Goal: Check status: Check status

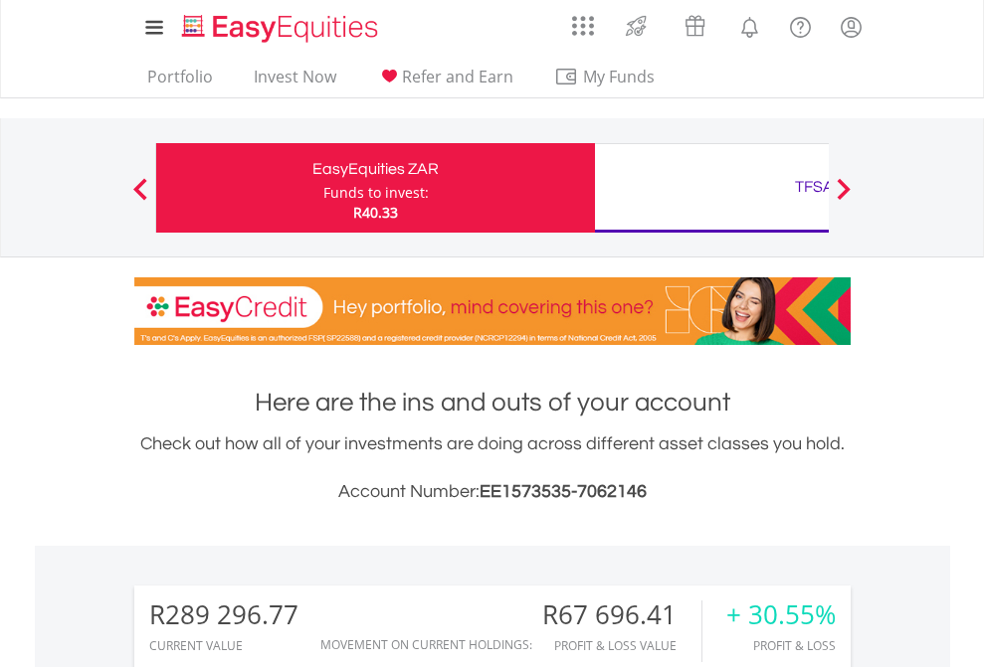
scroll to position [191, 312]
click at [323, 188] on div "Funds to invest:" at bounding box center [375, 193] width 105 height 20
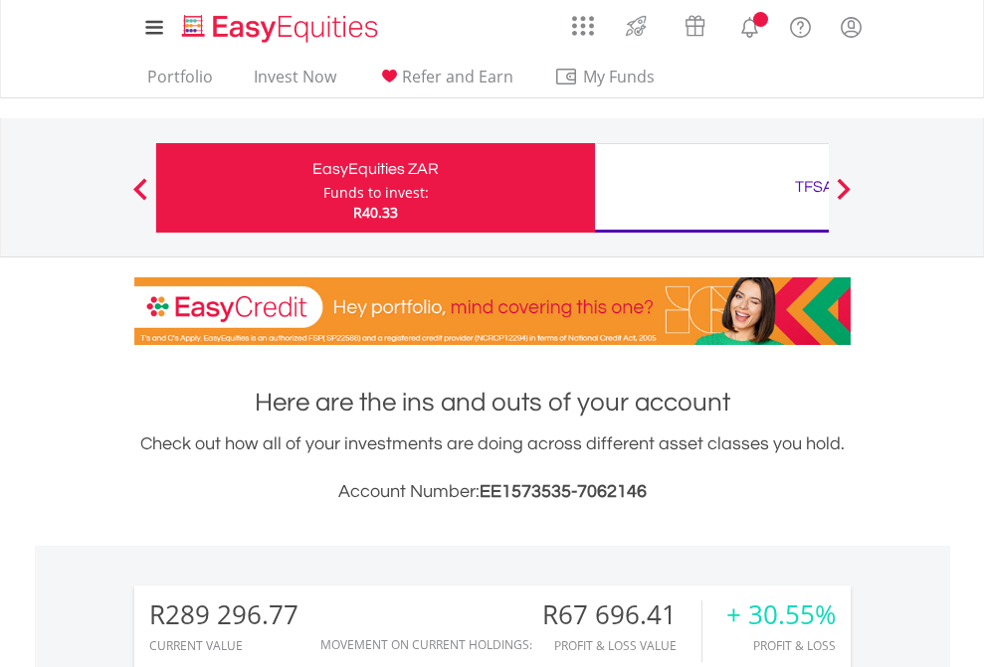
scroll to position [191, 312]
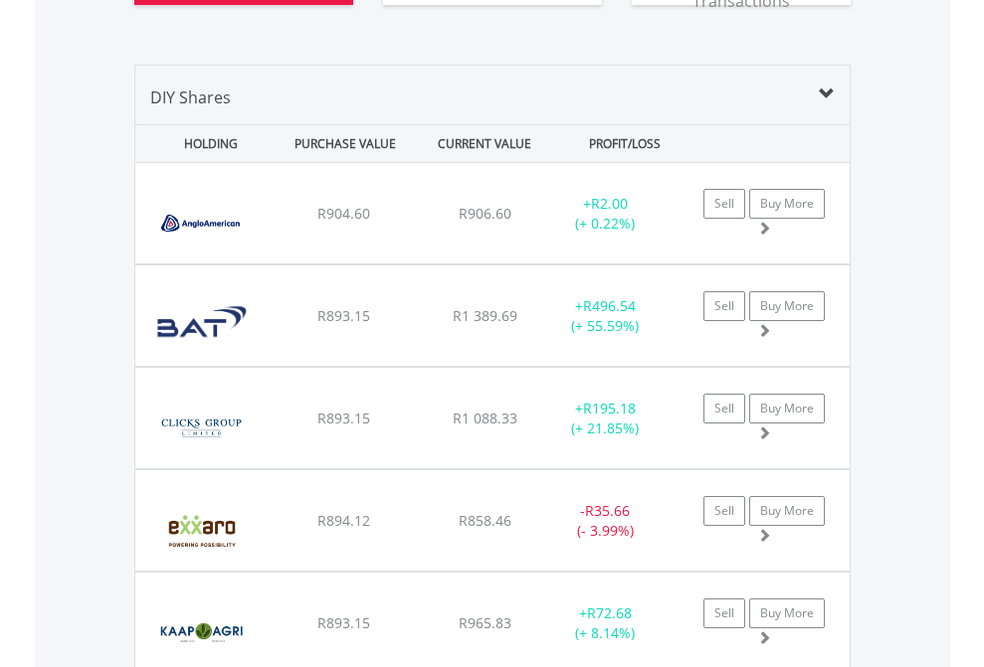
scroll to position [2252, 0]
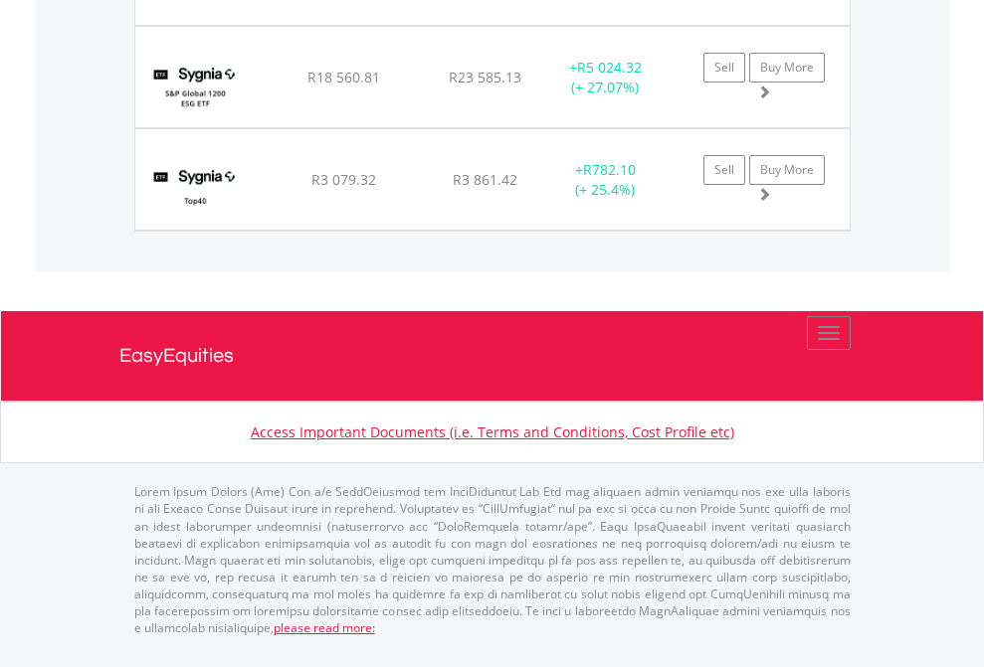
scroll to position [2212, 0]
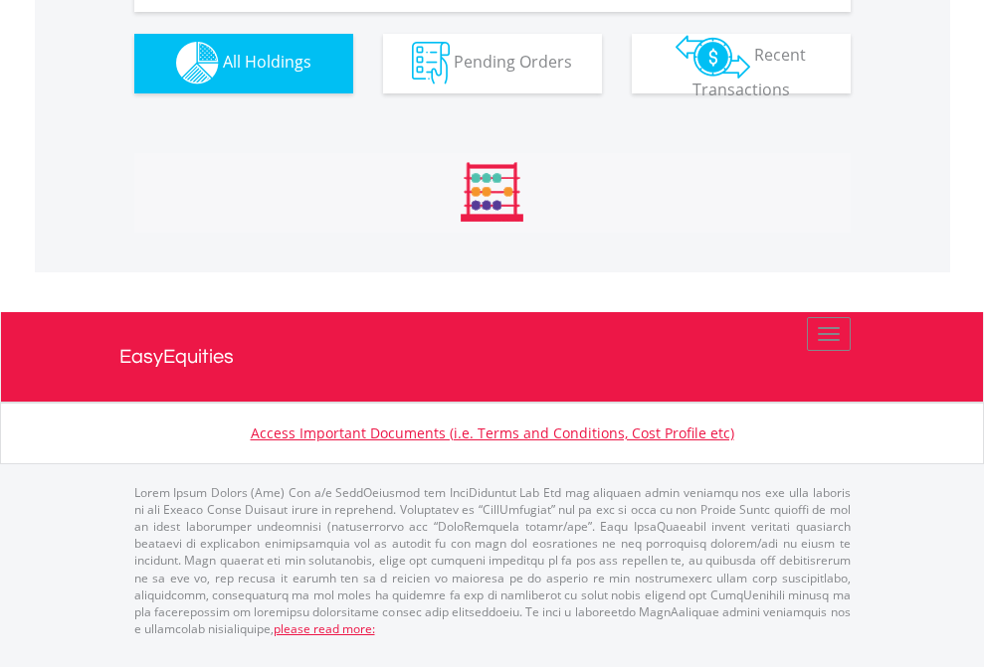
scroll to position [1969, 0]
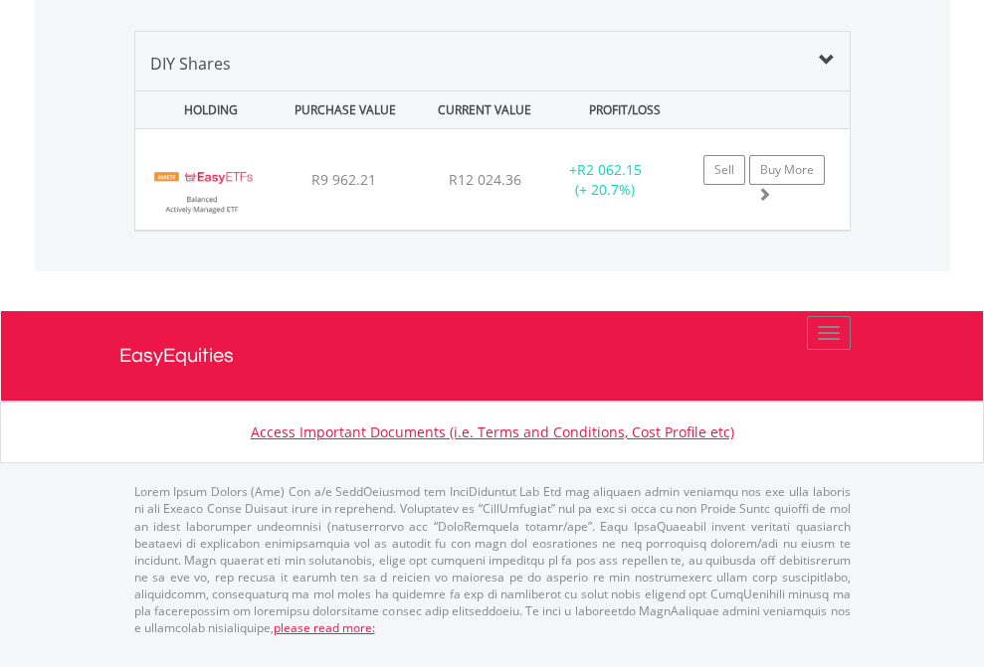
scroll to position [191, 312]
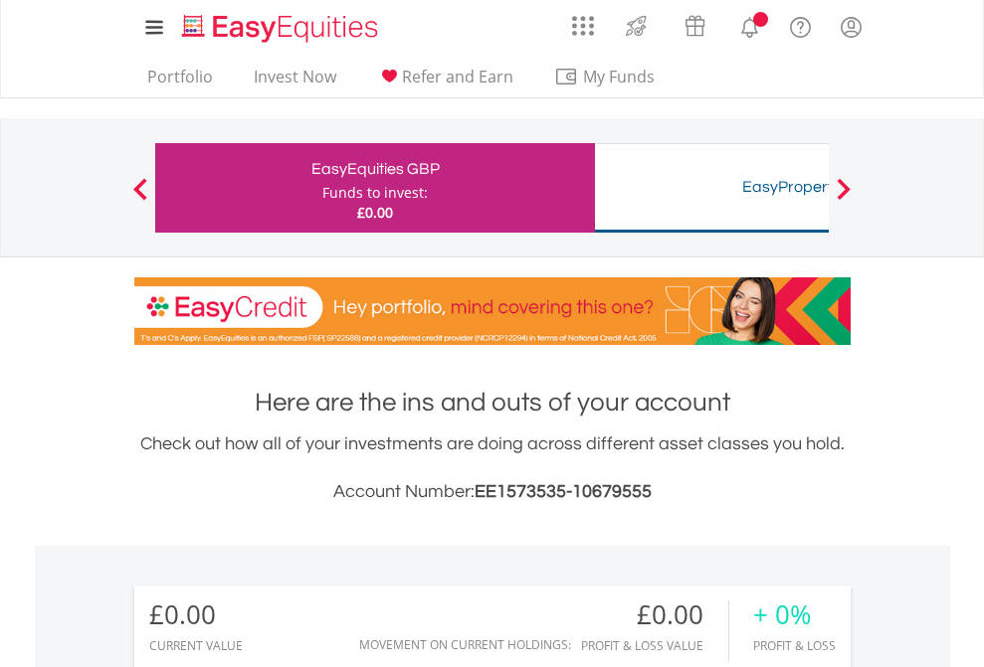
scroll to position [1478, 0]
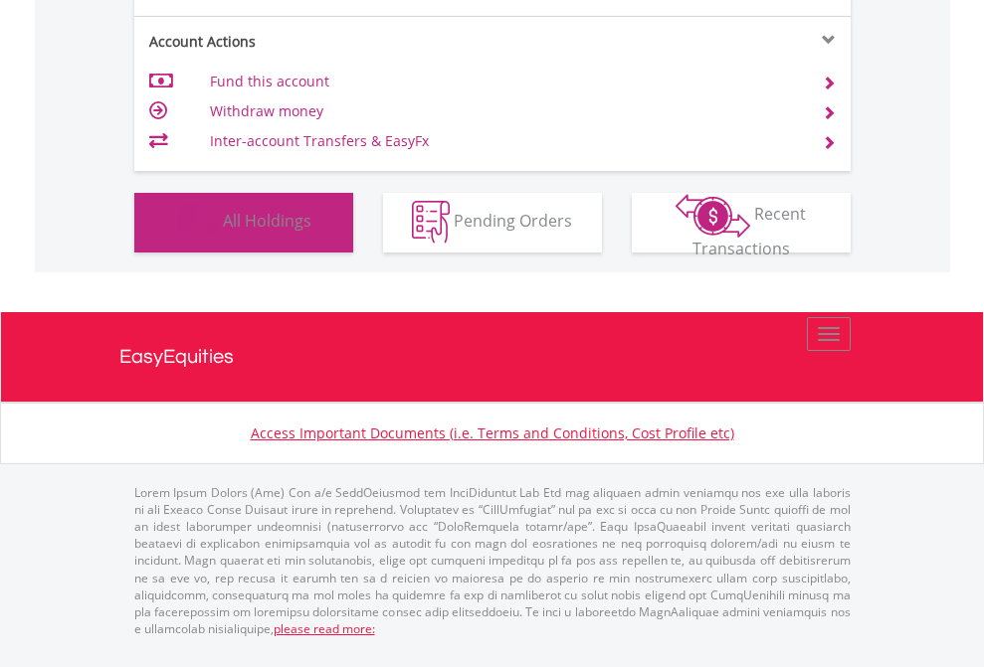
click at [223, 232] on span "All Holdings" at bounding box center [267, 221] width 89 height 22
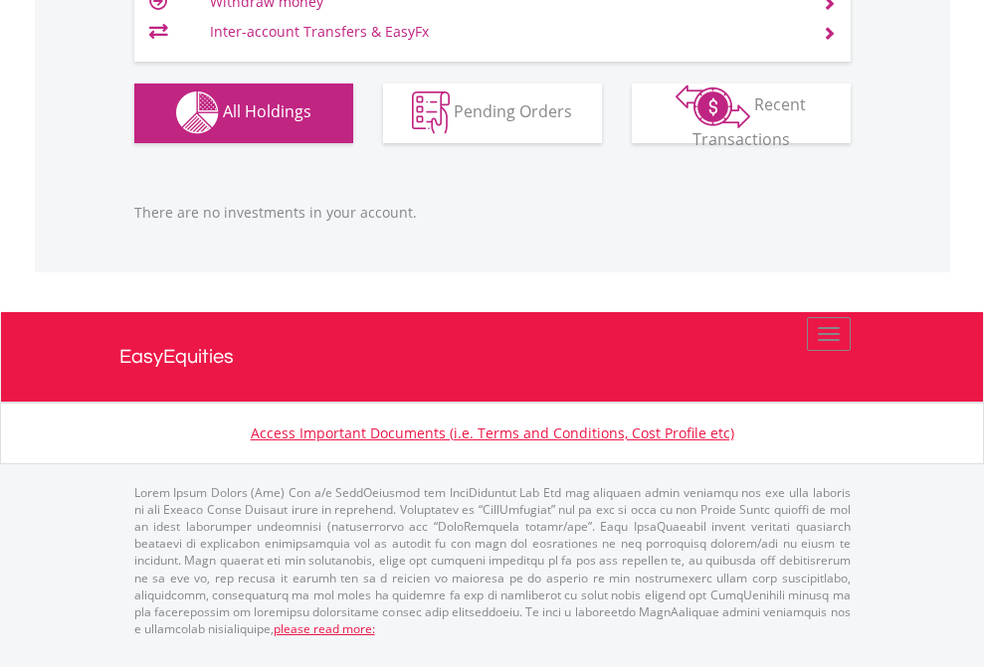
scroll to position [1969, 0]
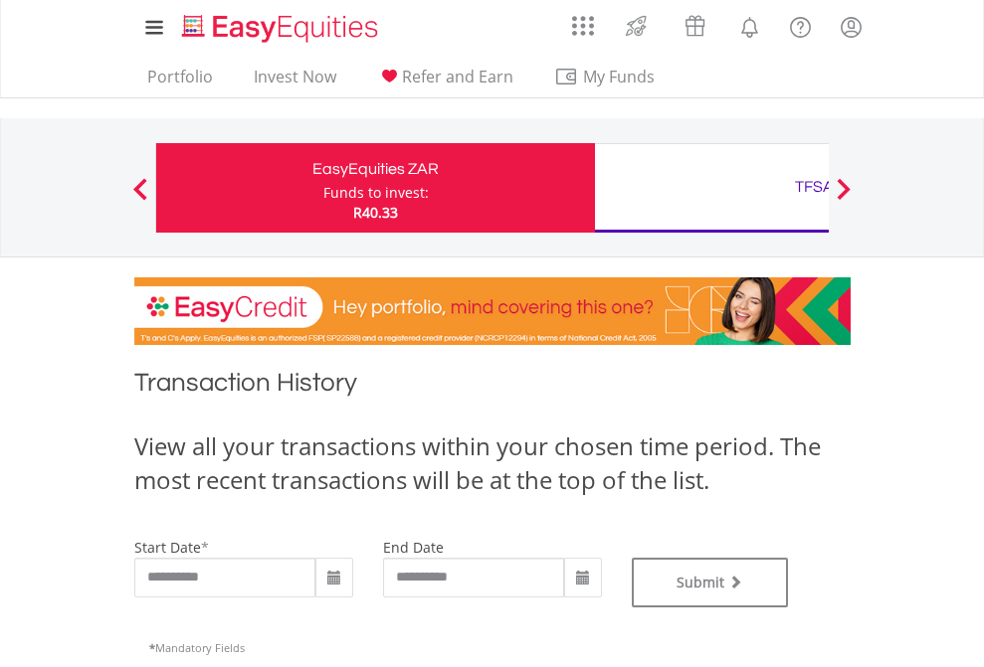
type input "**********"
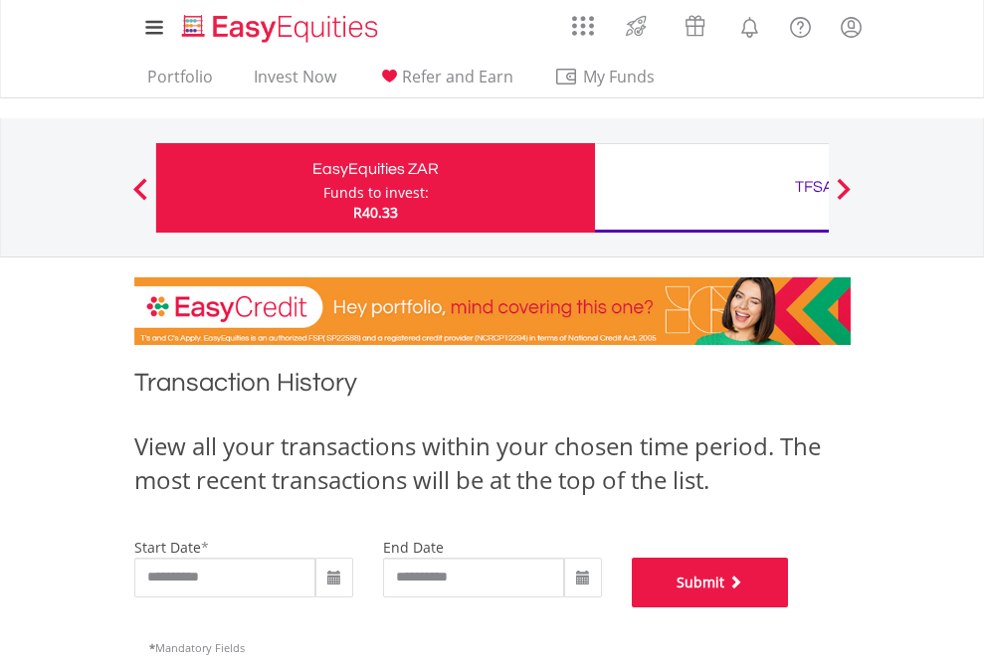
click at [789, 608] on button "Submit" at bounding box center [710, 583] width 157 height 50
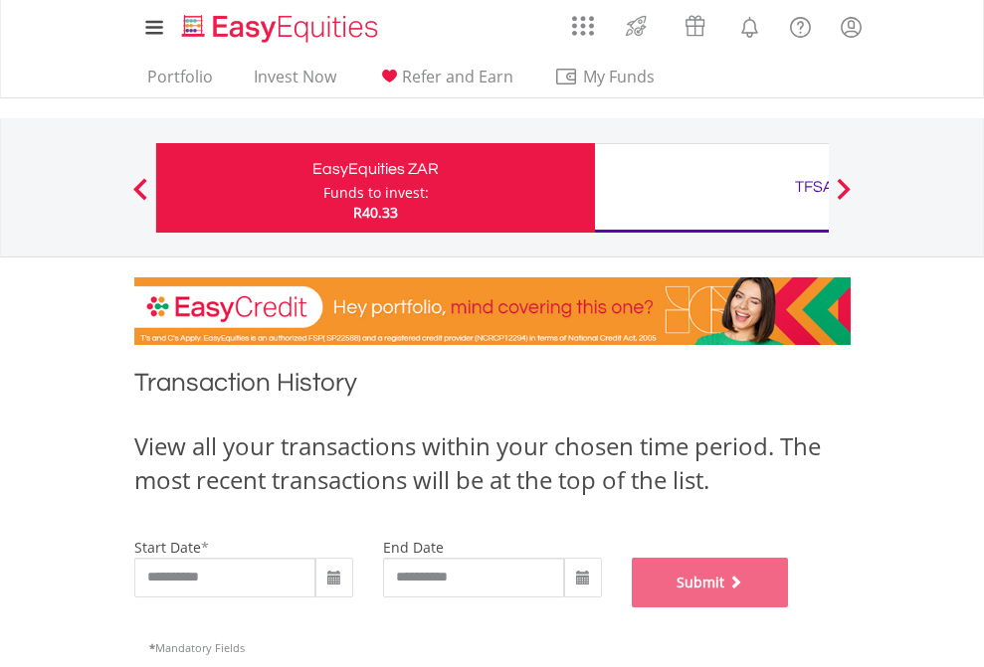
scroll to position [807, 0]
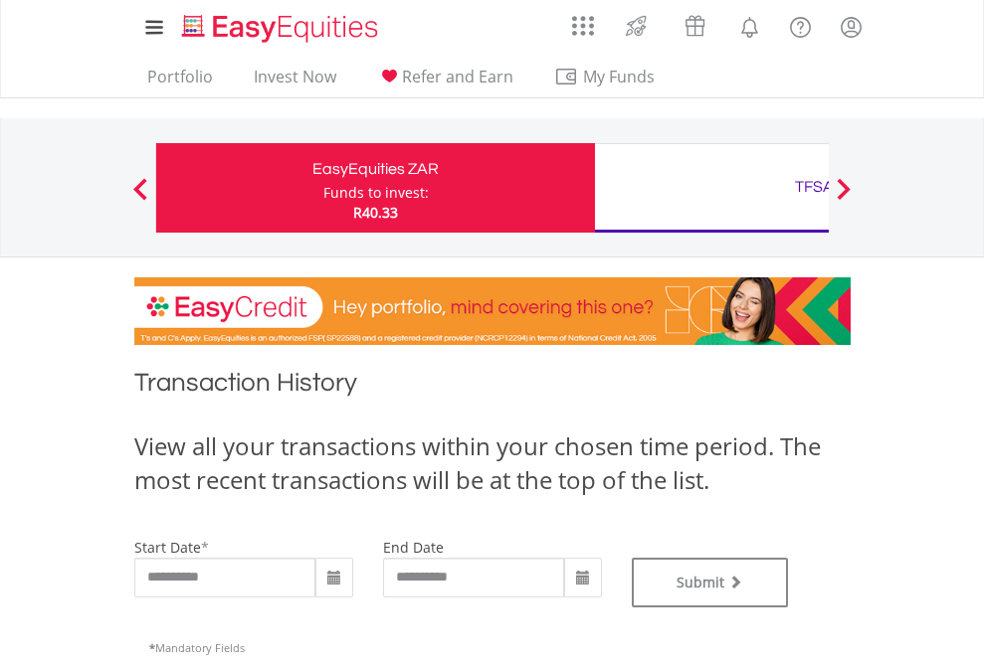
click at [711, 188] on div "TFSA" at bounding box center [814, 187] width 415 height 28
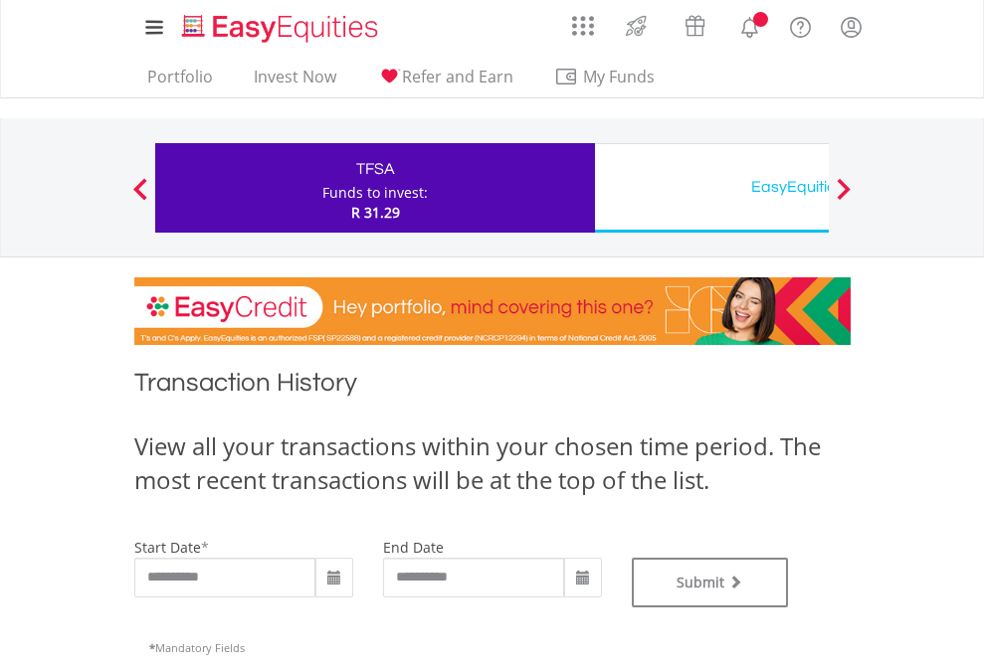
type input "**********"
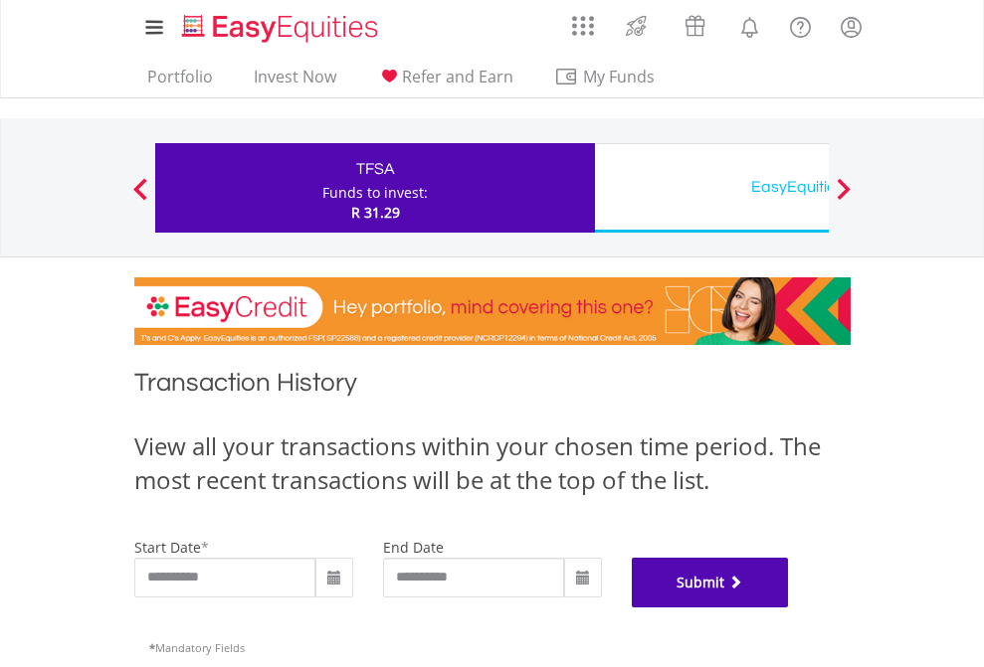
click at [789, 608] on button "Submit" at bounding box center [710, 583] width 157 height 50
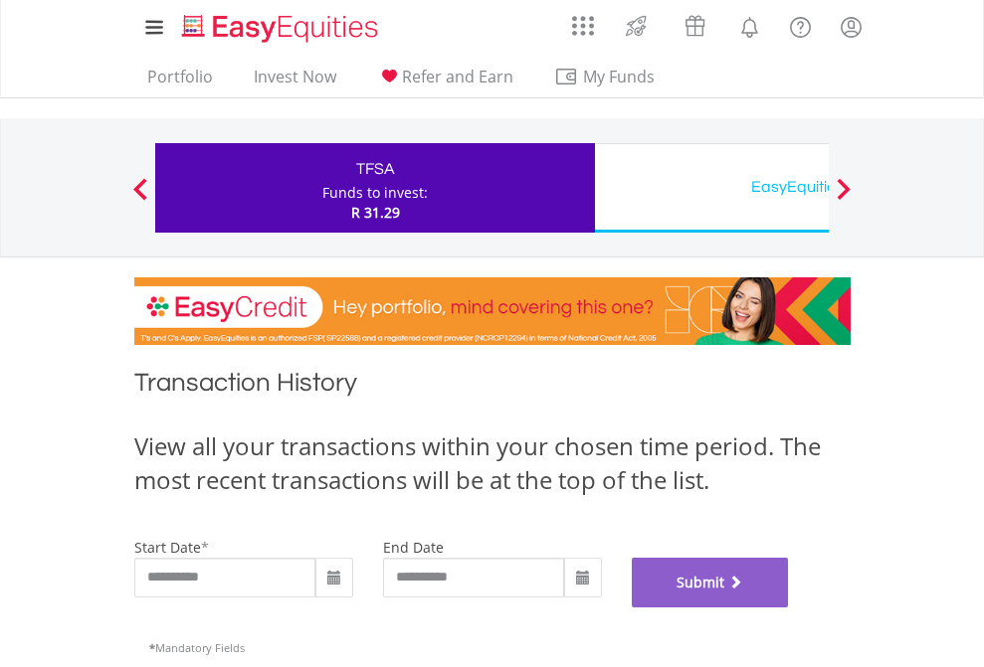
scroll to position [807, 0]
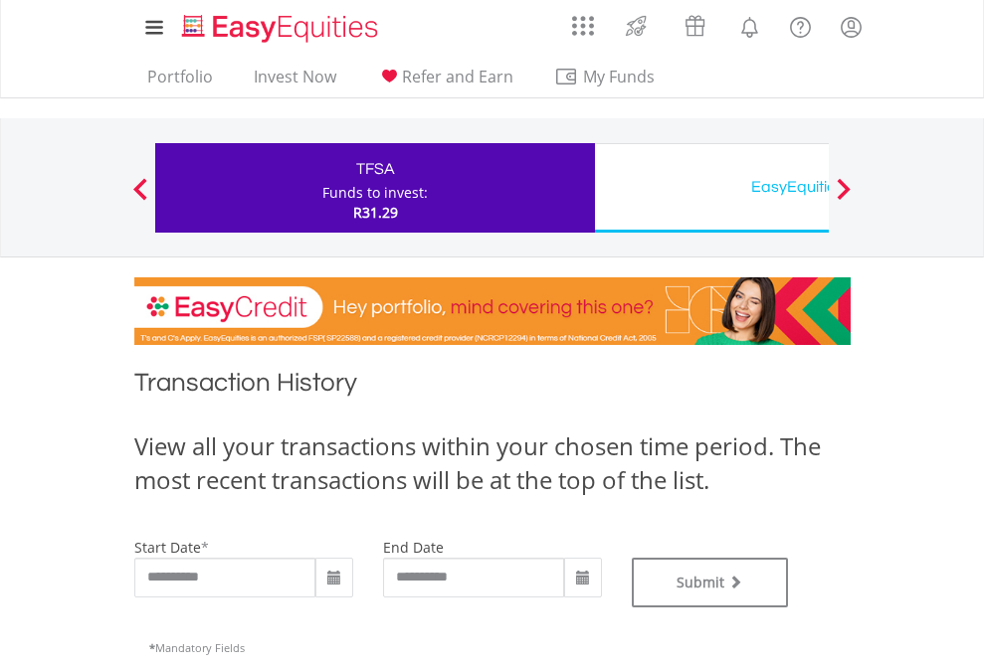
click at [711, 188] on div "EasyEquities USD" at bounding box center [814, 187] width 415 height 28
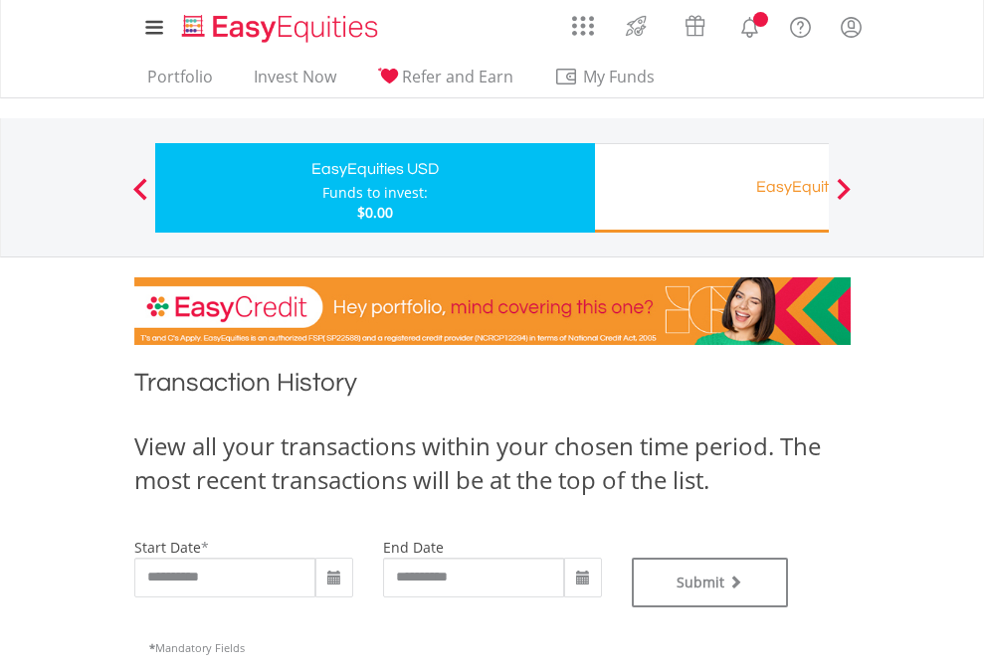
type input "**********"
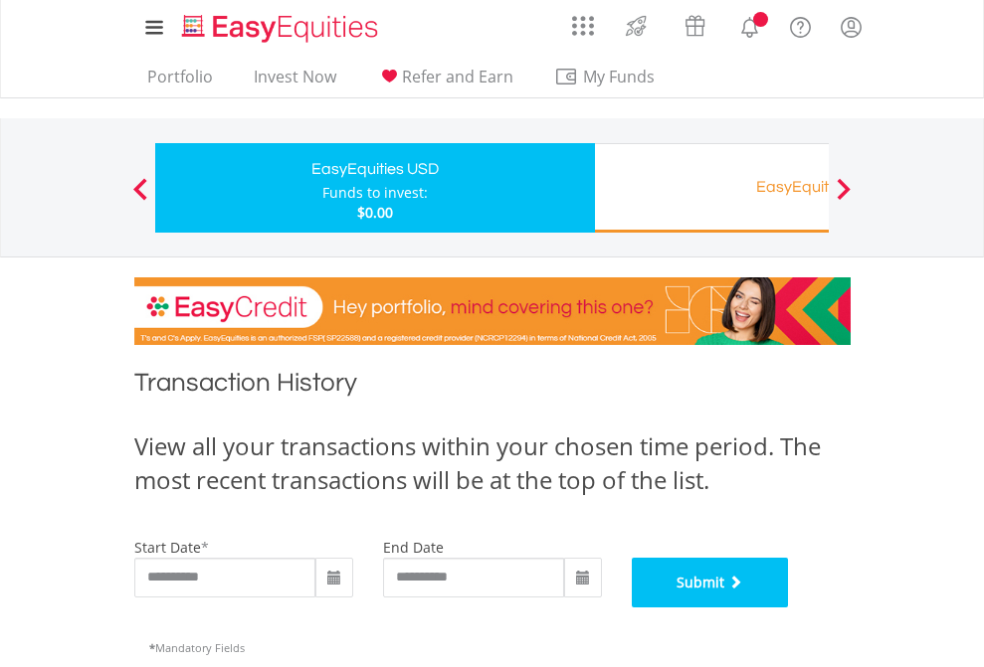
click at [789, 608] on button "Submit" at bounding box center [710, 583] width 157 height 50
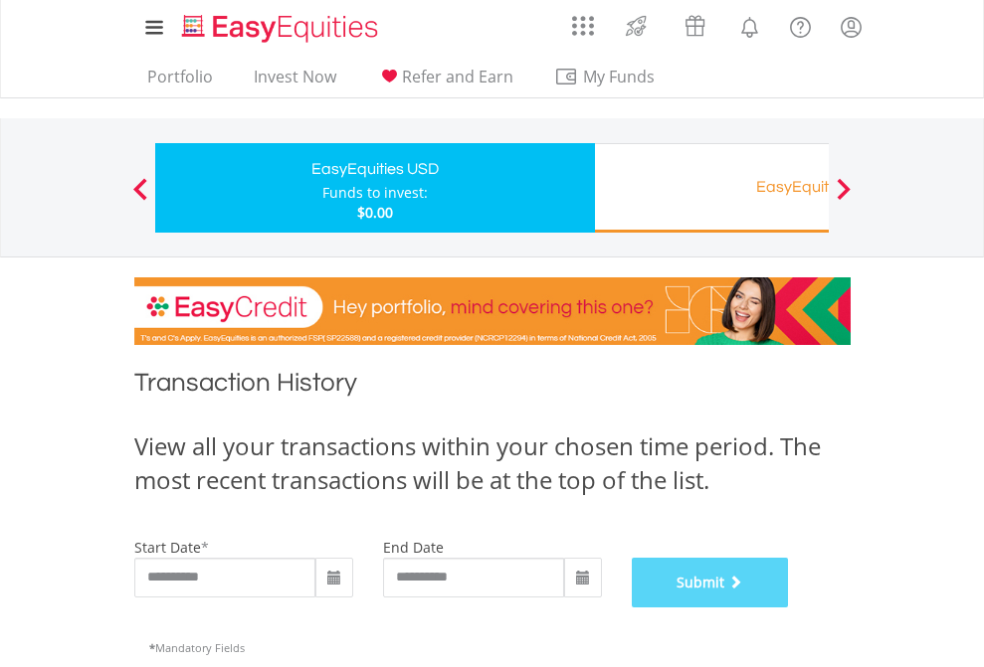
scroll to position [807, 0]
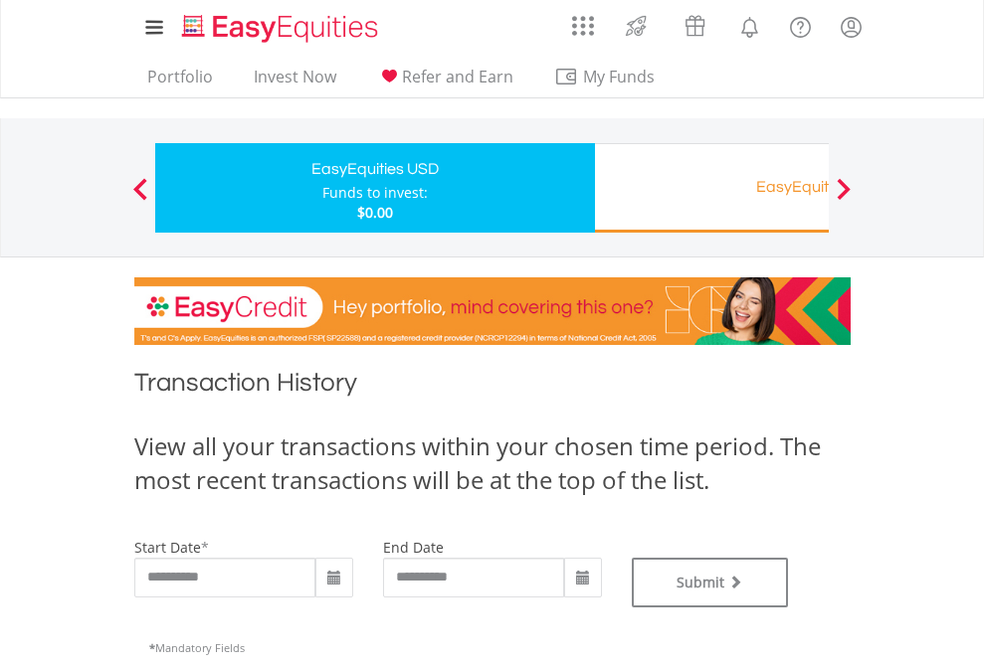
click at [711, 188] on div "EasyEquities RA" at bounding box center [814, 187] width 415 height 28
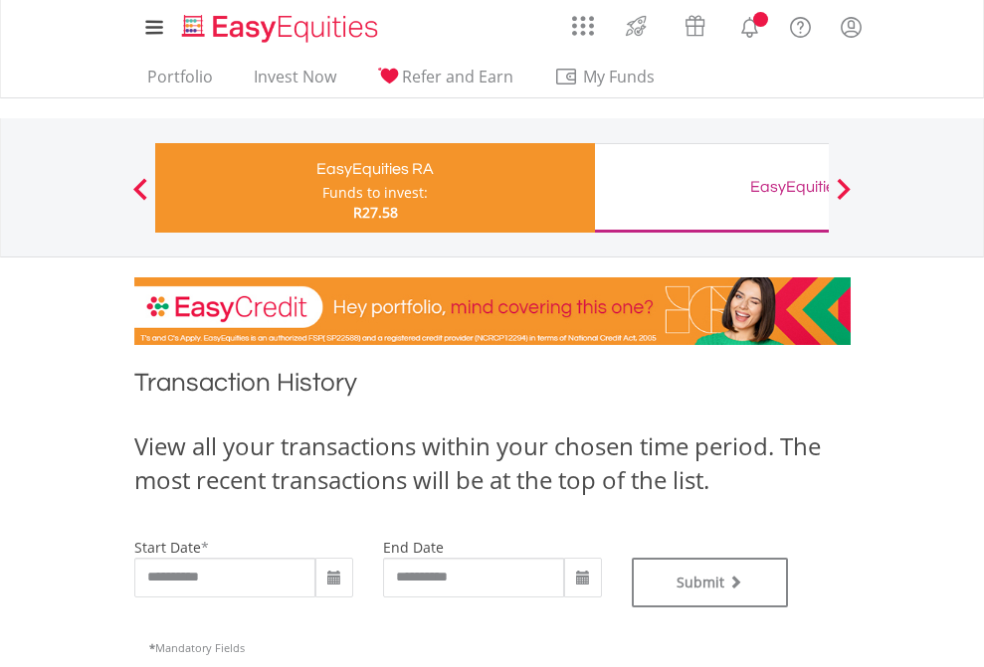
type input "**********"
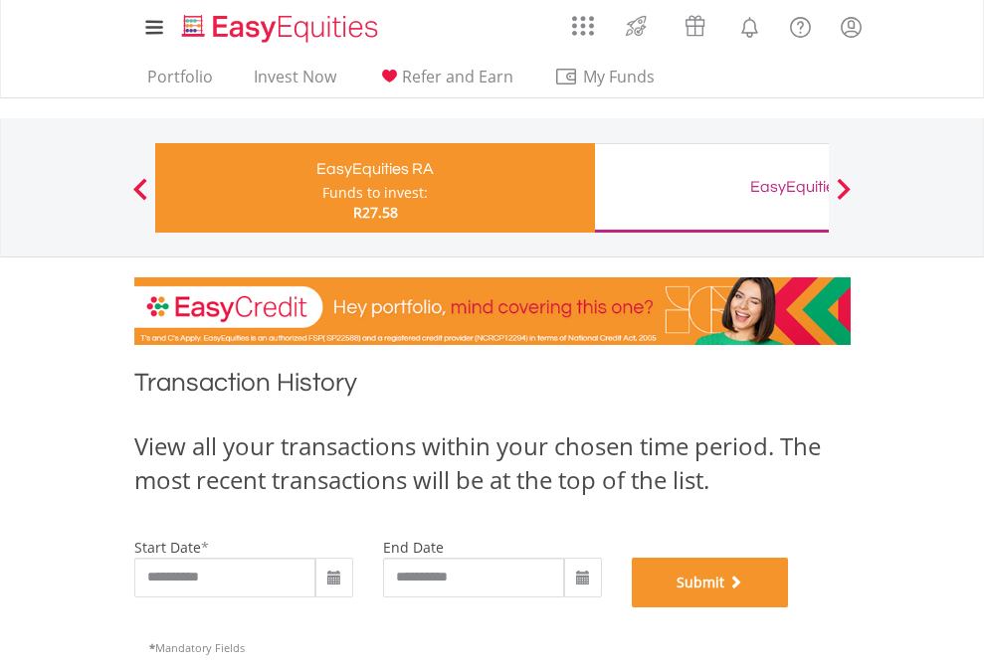
click at [789, 608] on button "Submit" at bounding box center [710, 583] width 157 height 50
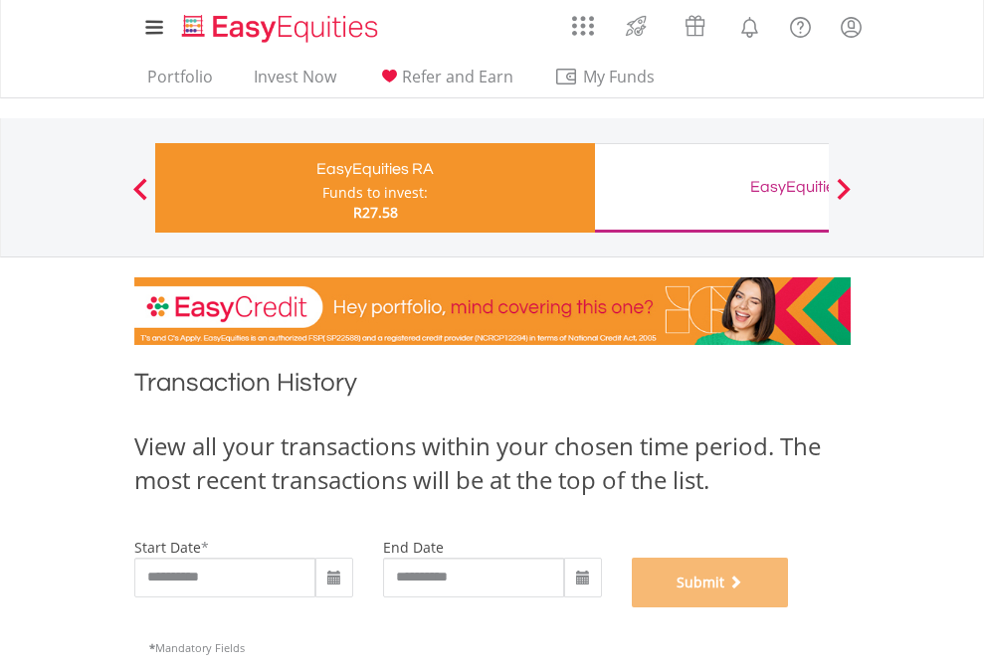
scroll to position [807, 0]
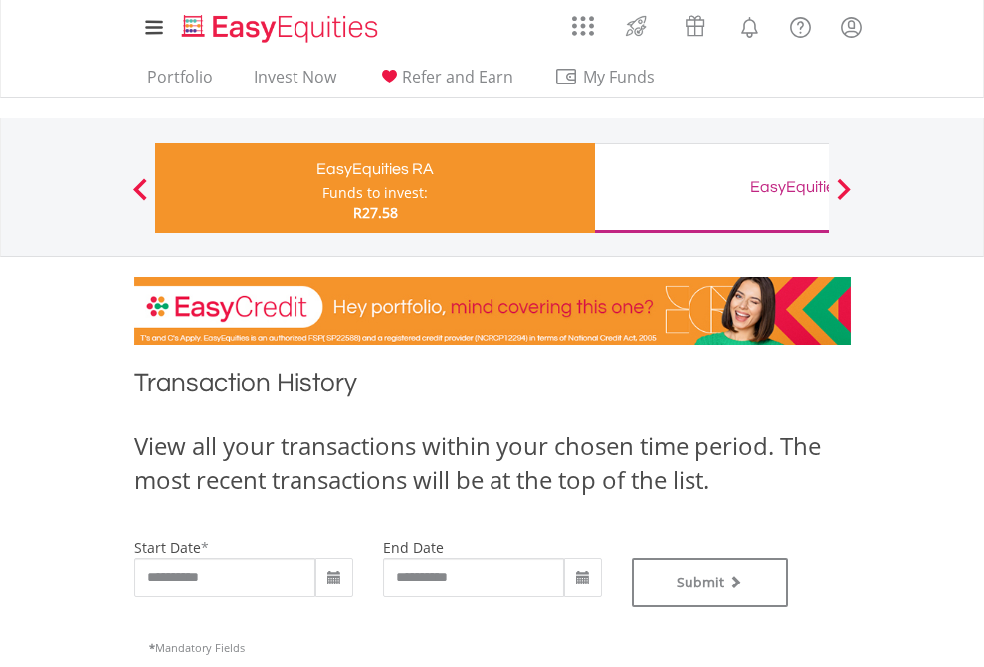
click at [711, 188] on div "EasyEquities GBP" at bounding box center [814, 187] width 415 height 28
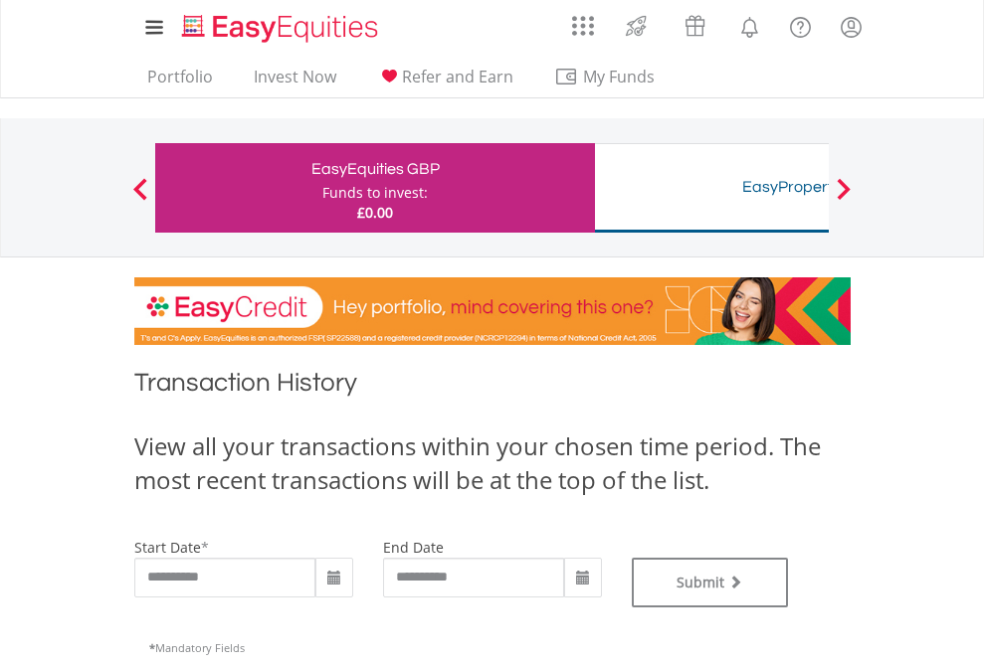
type input "**********"
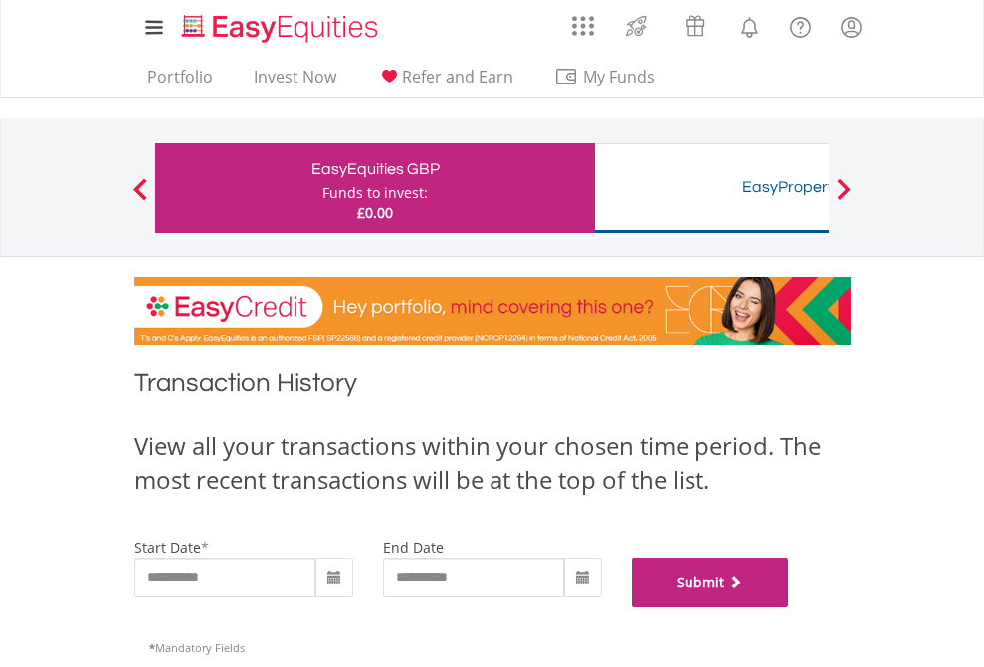
click at [789, 608] on button "Submit" at bounding box center [710, 583] width 157 height 50
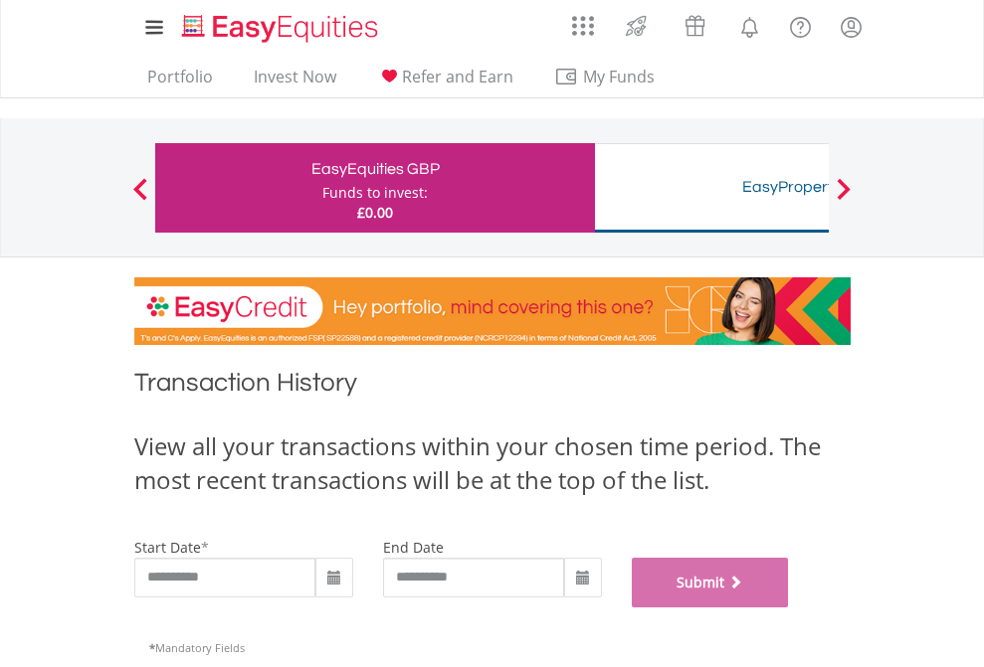
scroll to position [807, 0]
